Goal: Find specific page/section: Find specific page/section

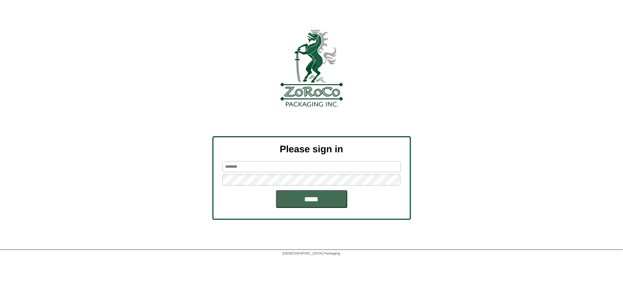
type input "******"
click at [306, 200] on input "*****" at bounding box center [311, 199] width 71 height 18
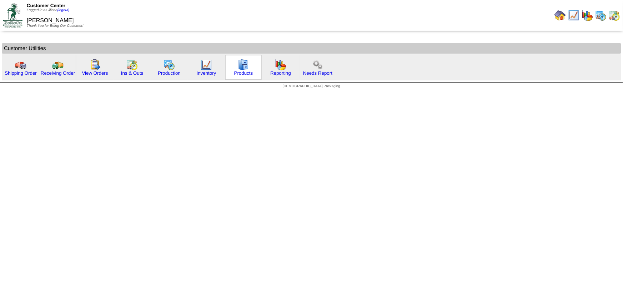
click at [236, 67] on div "Products" at bounding box center [243, 67] width 36 height 25
click at [245, 67] on img at bounding box center [243, 64] width 11 height 11
click at [175, 67] on div "Production" at bounding box center [169, 67] width 36 height 25
click at [166, 67] on img at bounding box center [168, 64] width 11 height 11
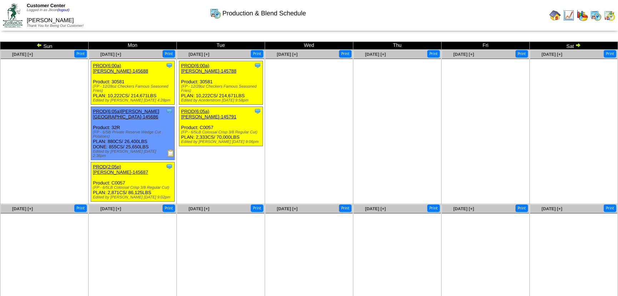
click at [170, 149] on img at bounding box center [170, 152] width 7 height 7
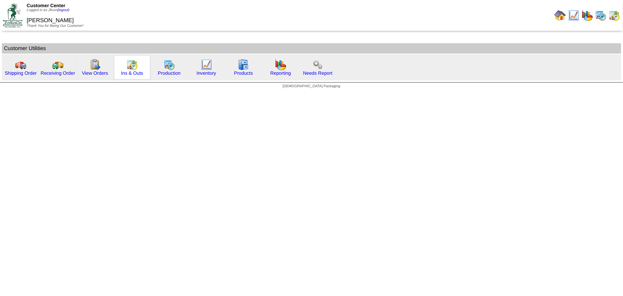
click at [135, 68] on img at bounding box center [131, 64] width 11 height 11
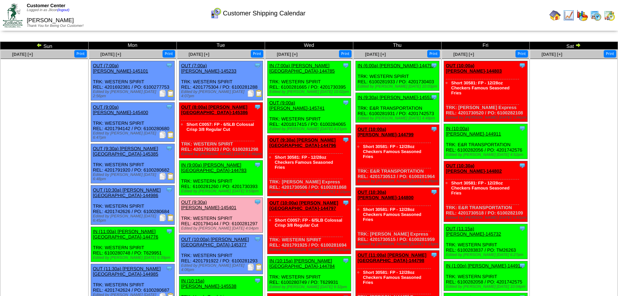
scroll to position [396, 0]
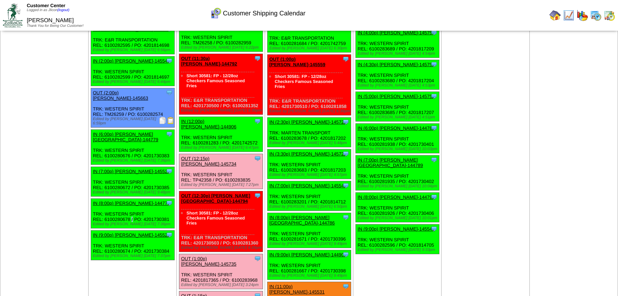
drag, startPoint x: 130, startPoint y: 148, endPoint x: 104, endPoint y: 146, distance: 26.1
click at [104, 198] on div "Clone Item IN (8:00p) Lamb-Weston-144778 Lamb-Weston ScheduleID: 144778 30 TOTE…" at bounding box center [133, 213] width 84 height 30
copy div "6100280678"
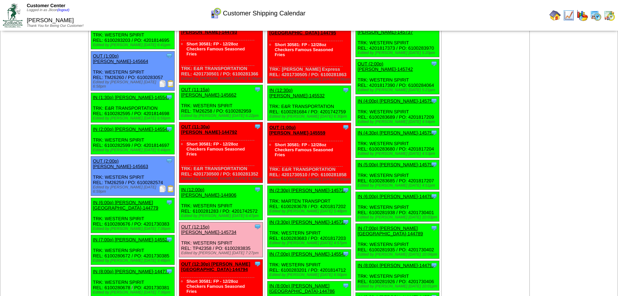
scroll to position [332, 0]
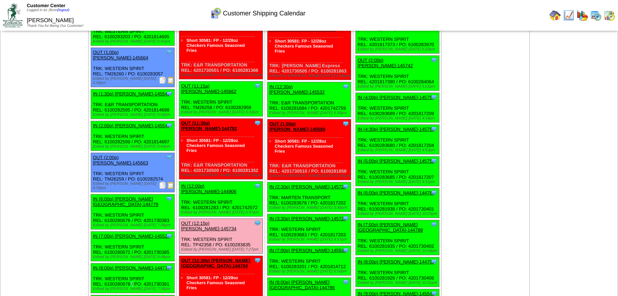
click at [146, 265] on link "IN (8:00p) Lamb-Weston-144778" at bounding box center [131, 267] width 77 height 5
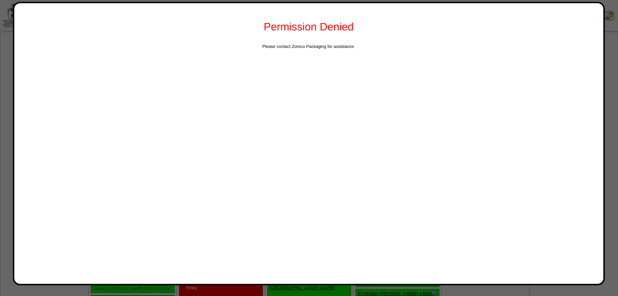
click at [601, 36] on div "Permission Denied Please contact Zoroco Packaging for assistance." at bounding box center [308, 143] width 591 height 283
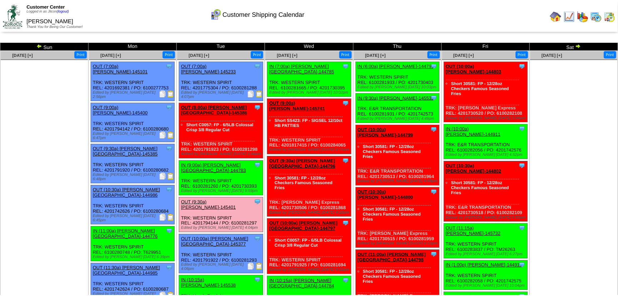
scroll to position [332, 0]
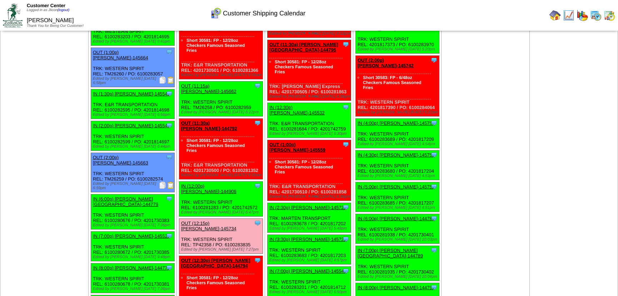
drag, startPoint x: 42, startPoint y: 156, endPoint x: 44, endPoint y: 152, distance: 4.0
click at [42, 156] on td "Aug 10 [+] Print" at bounding box center [44, 180] width 88 height 924
click at [52, 115] on td "Aug 10 [+] Print" at bounding box center [44, 180] width 88 height 924
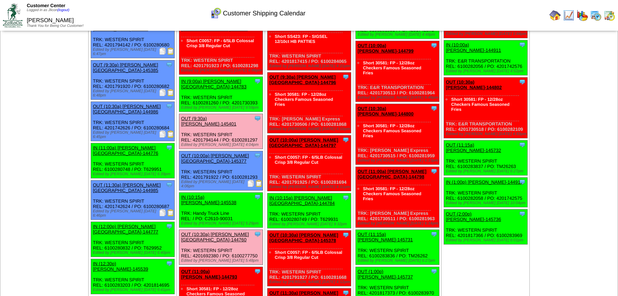
scroll to position [0, 0]
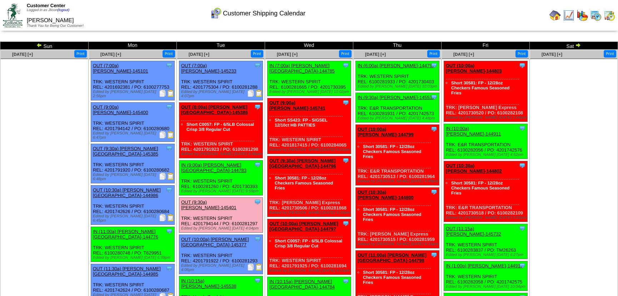
click at [36, 44] on img at bounding box center [39, 45] width 6 height 6
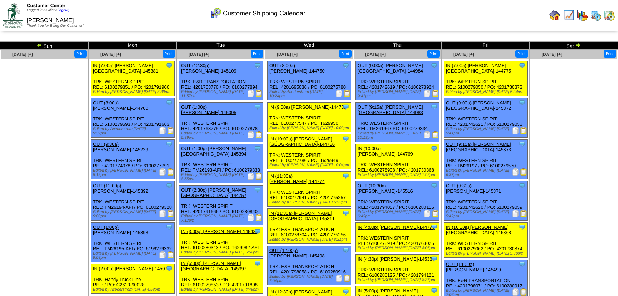
click at [38, 44] on img at bounding box center [39, 45] width 6 height 6
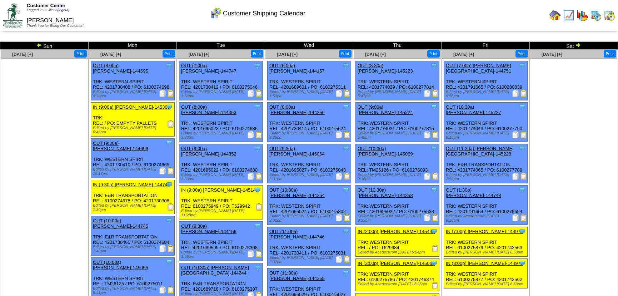
scroll to position [207, 0]
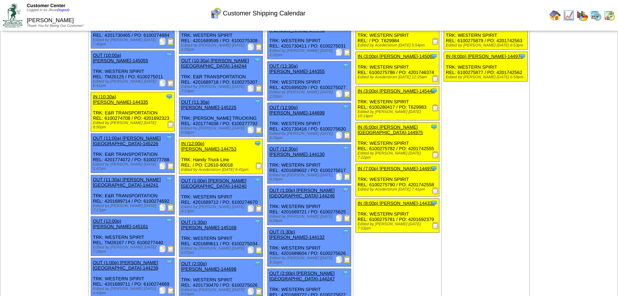
click at [256, 246] on img at bounding box center [258, 249] width 7 height 7
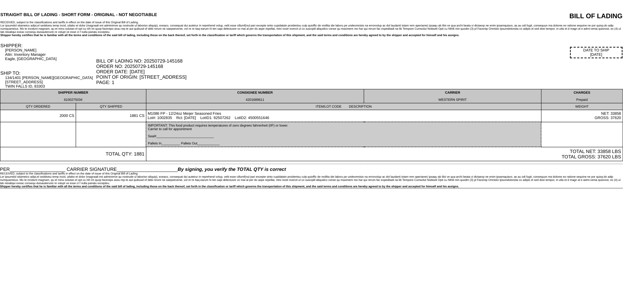
drag, startPoint x: 263, startPoint y: 100, endPoint x: 245, endPoint y: 100, distance: 18.9
click at [245, 100] on div "4201689611" at bounding box center [255, 100] width 215 height 4
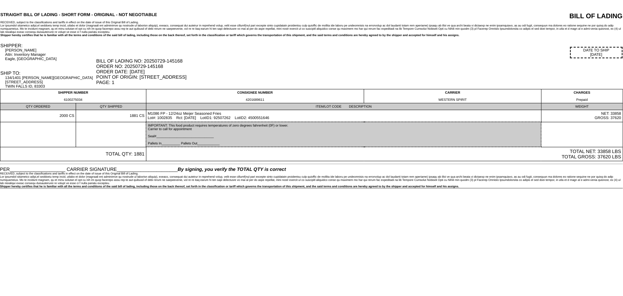
copy div "4201689611"
click at [67, 45] on div "SHIPPER:" at bounding box center [47, 45] width 95 height 5
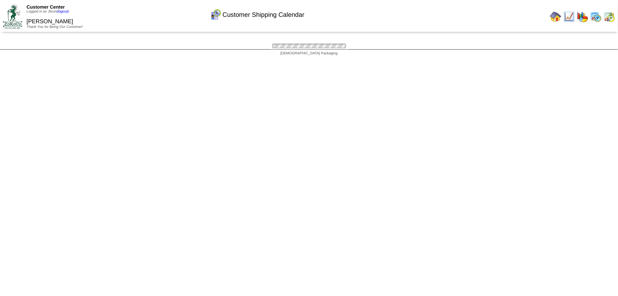
scroll to position [207, 0]
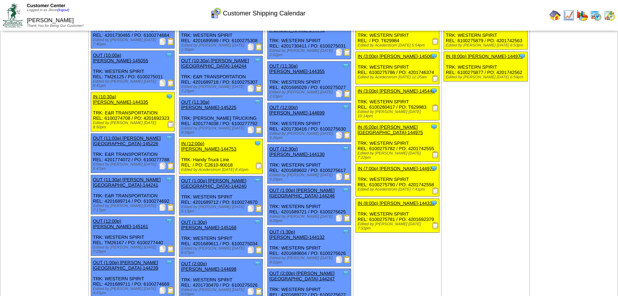
drag, startPoint x: 537, startPoint y: 196, endPoint x: 525, endPoint y: 191, distance: 12.8
click at [537, 196] on td "Aug 02 [+] Print" at bounding box center [573, 232] width 88 height 778
click at [497, 186] on td "Aug 01 [+] Print Clone Item OUT (7:00a) Lamb-Weston-144751 Lamb-Weston Schedule…" at bounding box center [485, 232] width 88 height 778
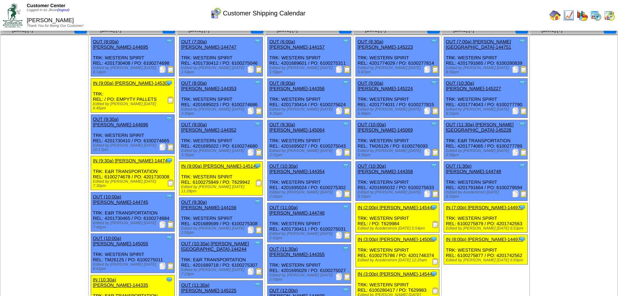
scroll to position [0, 0]
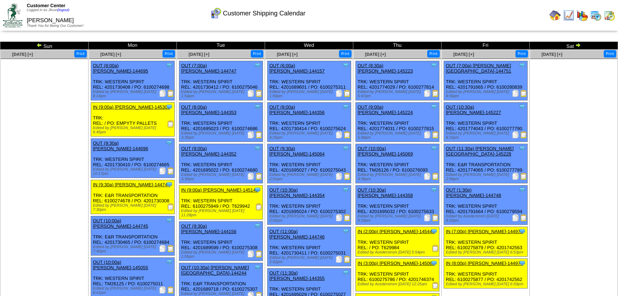
click at [579, 45] on img at bounding box center [578, 45] width 6 height 6
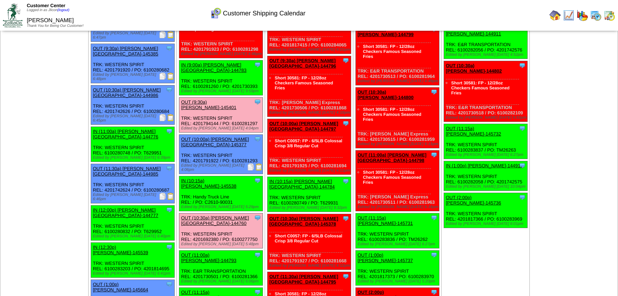
scroll to position [736, 0]
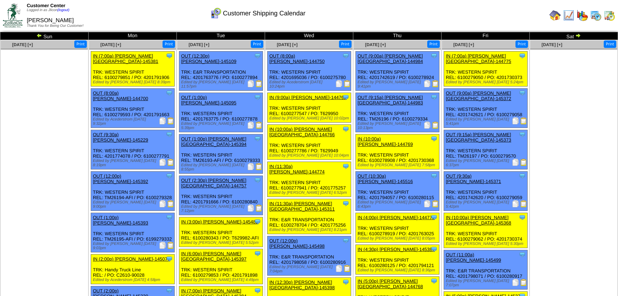
scroll to position [0, 0]
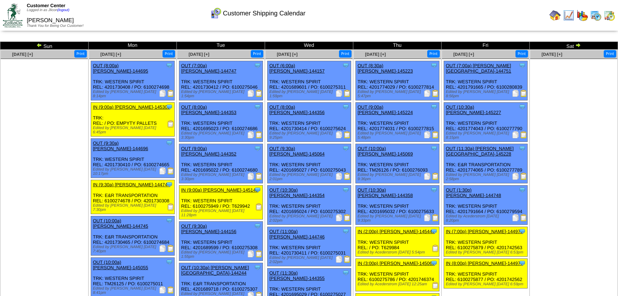
click at [35, 156] on ul at bounding box center [44, 112] width 87 height 107
click at [40, 45] on img at bounding box center [39, 45] width 6 height 6
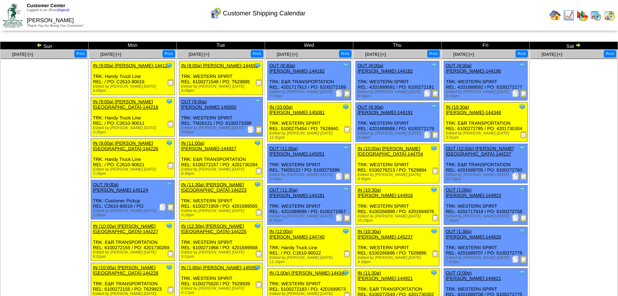
scroll to position [330, 0]
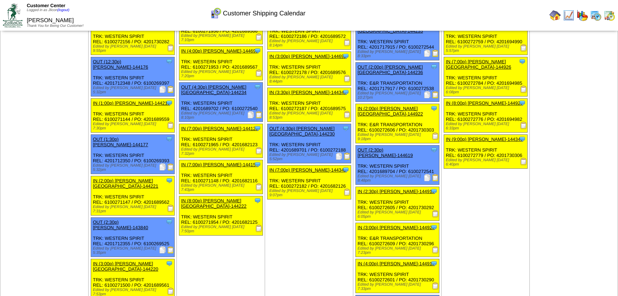
click at [171, 246] on img at bounding box center [170, 249] width 7 height 7
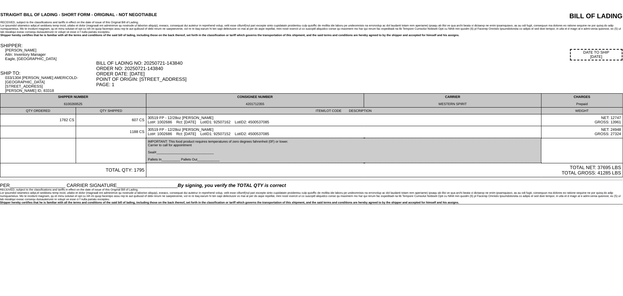
drag, startPoint x: 264, startPoint y: 99, endPoint x: 245, endPoint y: 99, distance: 19.3
click at [245, 102] on div "4201712355" at bounding box center [255, 104] width 215 height 4
copy div "4201712355"
drag, startPoint x: 81, startPoint y: 98, endPoint x: 63, endPoint y: 98, distance: 18.2
click at [63, 102] on div "6100269525" at bounding box center [73, 104] width 143 height 4
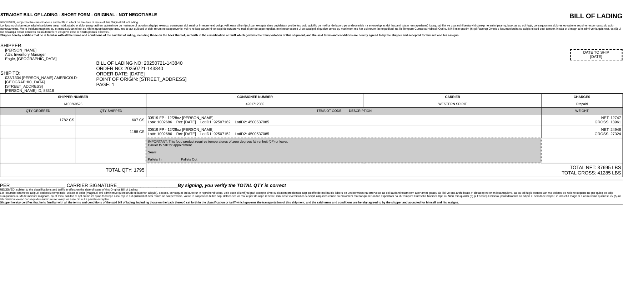
copy div "6100269525"
